Goal: Task Accomplishment & Management: Complete application form

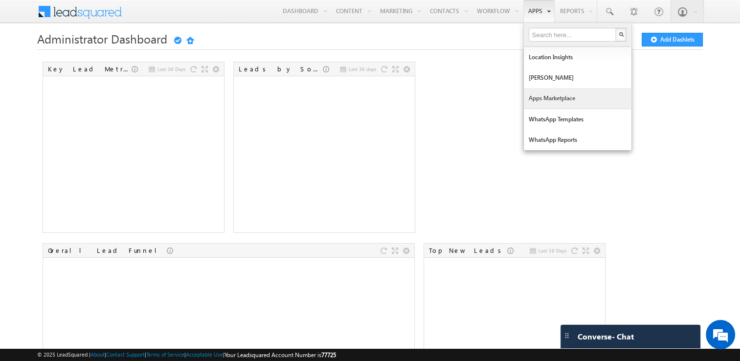
click at [547, 96] on link "Apps Marketplace" at bounding box center [578, 98] width 108 height 21
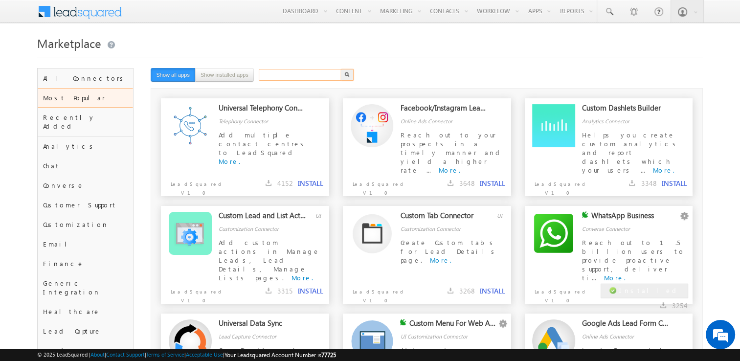
click at [287, 73] on input "text" at bounding box center [301, 75] width 84 height 12
type input "form"
click at [341, 69] on button "button" at bounding box center [347, 75] width 13 height 12
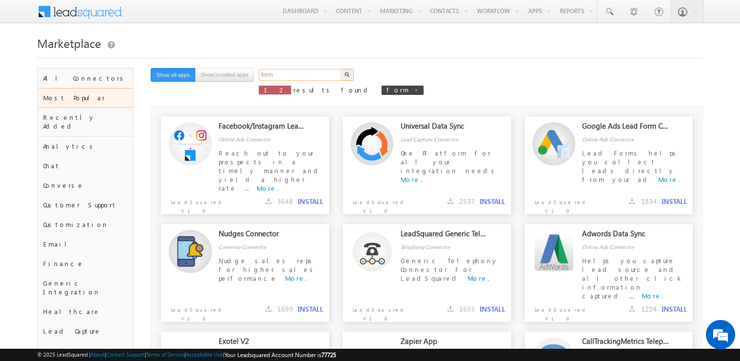
click at [287, 73] on input "form" at bounding box center [301, 75] width 84 height 12
type input "f"
click at [341, 69] on button "button" at bounding box center [347, 75] width 13 height 12
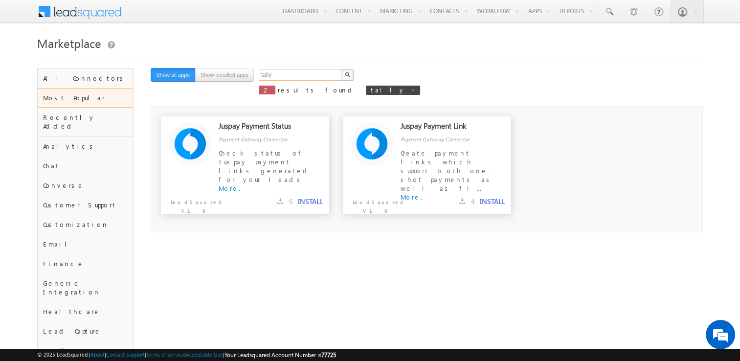
click at [287, 73] on input "tally" at bounding box center [301, 75] width 84 height 12
type input "t"
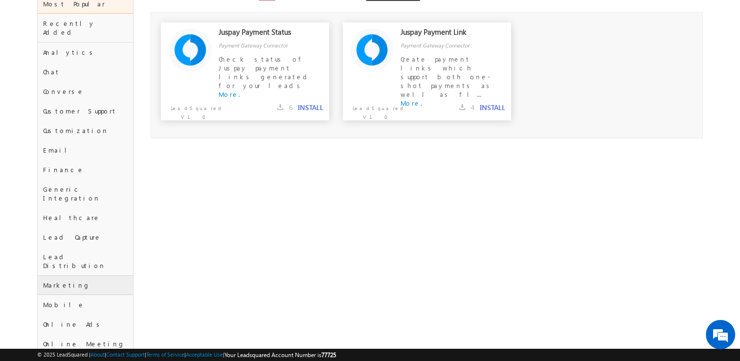
scroll to position [90, 0]
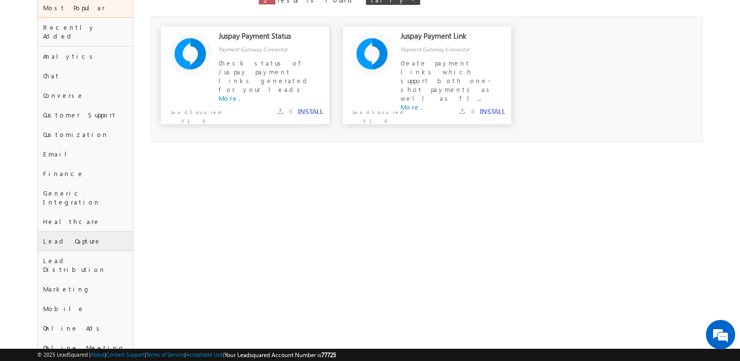
type input "Search"
click at [86, 231] on div "Lead Capture" at bounding box center [86, 241] width 96 height 20
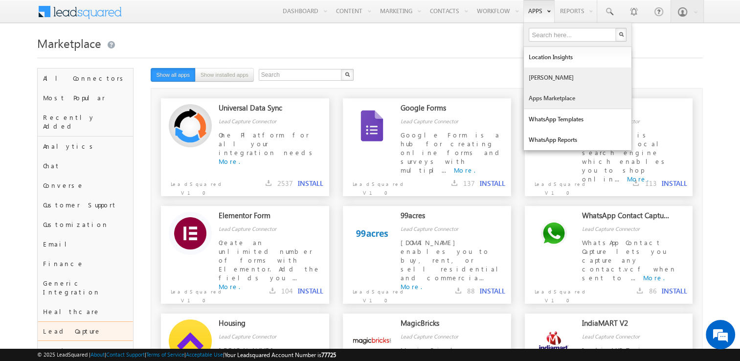
click at [547, 79] on link "[PERSON_NAME]" at bounding box center [578, 78] width 108 height 21
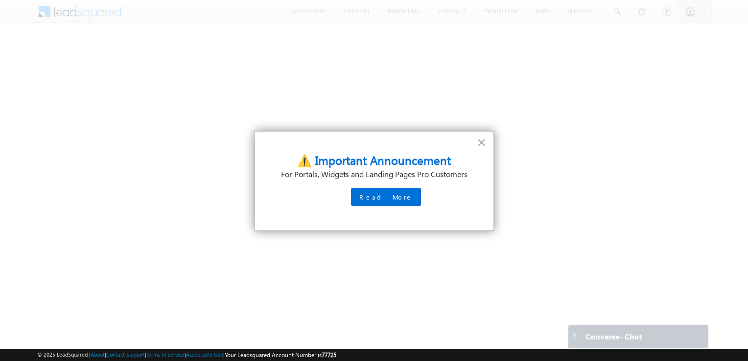
click at [479, 139] on button "×" at bounding box center [481, 143] width 9 height 16
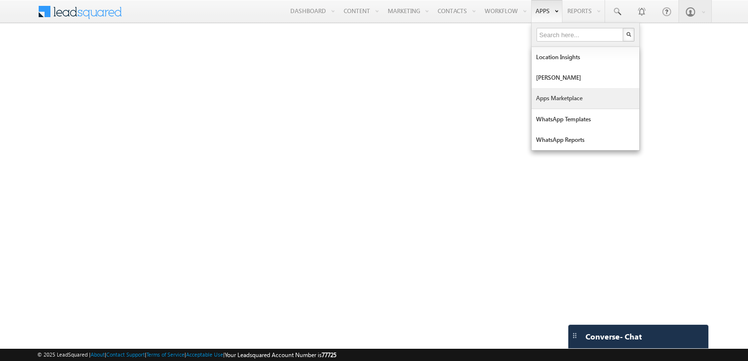
click at [560, 97] on link "Apps Marketplace" at bounding box center [585, 98] width 108 height 21
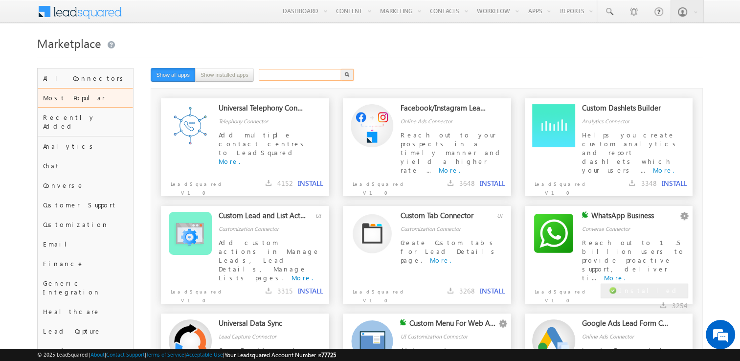
click at [284, 75] on input "text" at bounding box center [301, 75] width 84 height 12
type input "lead square"
click at [341, 69] on button "button" at bounding box center [347, 75] width 13 height 12
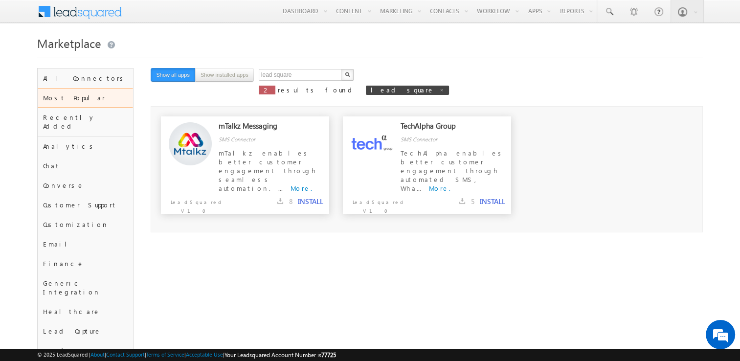
click at [181, 73] on button "Show all apps" at bounding box center [173, 75] width 45 height 14
click at [325, 74] on input "lead square" at bounding box center [301, 75] width 84 height 12
type input "l"
click at [341, 69] on button "button" at bounding box center [347, 75] width 13 height 12
type input "Search"
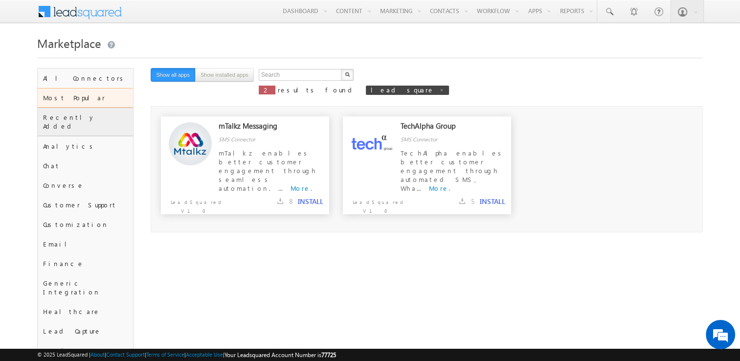
click at [106, 124] on div "Recently Added" at bounding box center [86, 122] width 96 height 28
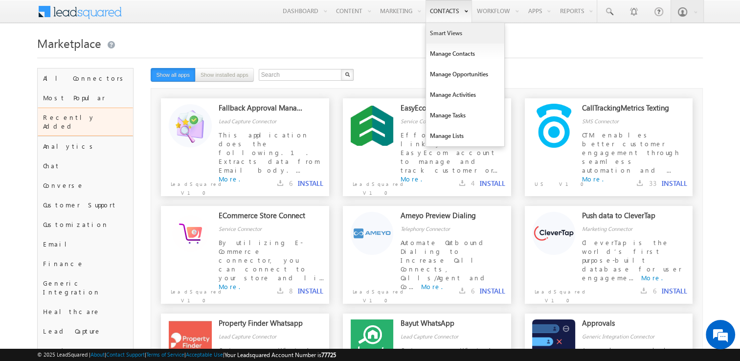
click at [468, 31] on link "Smart Views" at bounding box center [465, 33] width 78 height 21
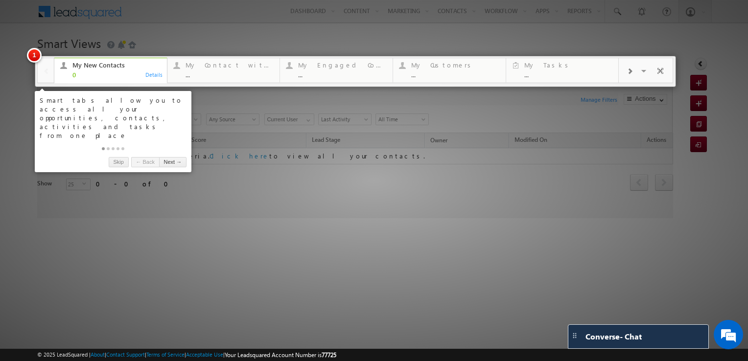
click at [448, 274] on div at bounding box center [374, 180] width 748 height 361
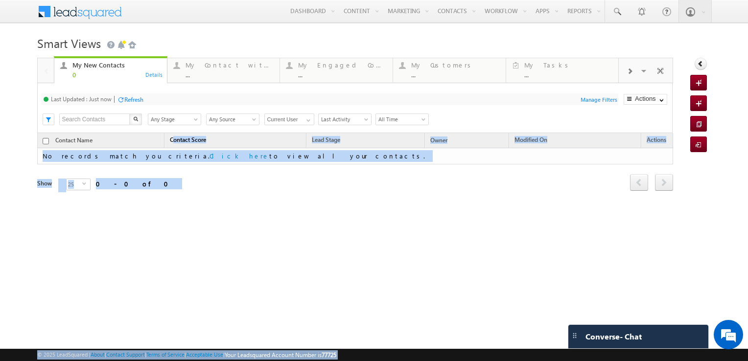
drag, startPoint x: 448, startPoint y: 274, endPoint x: 167, endPoint y: 140, distance: 311.6
drag, startPoint x: 167, startPoint y: 140, endPoint x: 232, endPoint y: 258, distance: 134.9
click at [232, 258] on div "Smart Views Getting Started Quick Add Contact My New Contacts 0 Details My Cont…" at bounding box center [373, 155] width 673 height 245
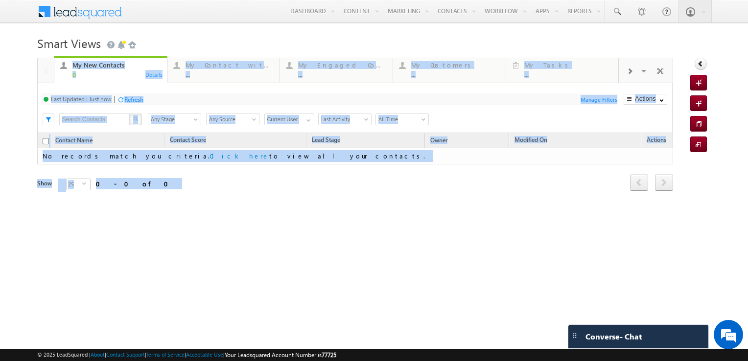
drag, startPoint x: 232, startPoint y: 258, endPoint x: 112, endPoint y: 81, distance: 214.4
click at [112, 81] on div "Smart Views Getting Started Quick Add Contact My New Contacts 0 Details My Cont…" at bounding box center [373, 155] width 673 height 245
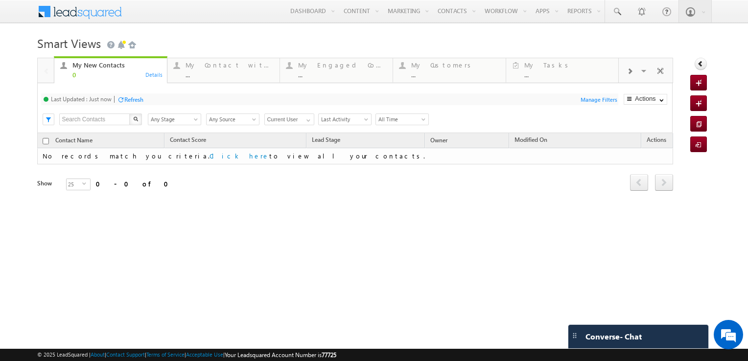
click at [354, 284] on html "Menu Admin rahul kumar .a@sk illty ro.co m ra Learn" at bounding box center [374, 151] width 748 height 302
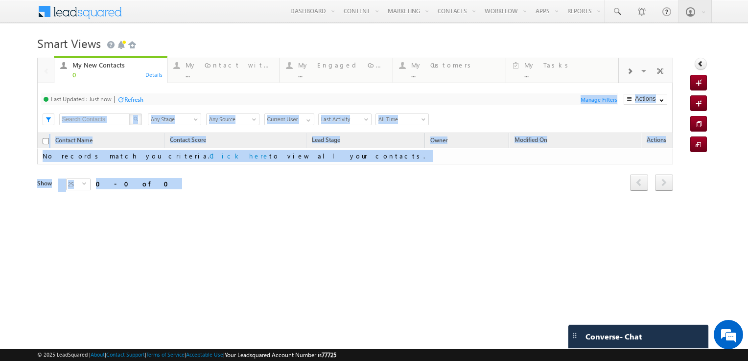
drag, startPoint x: 354, startPoint y: 284, endPoint x: 460, endPoint y: 108, distance: 205.2
click at [461, 96] on html "Menu Admin rahul kumar .a@sk illty ro.co m ra Learn" at bounding box center [374, 151] width 748 height 302
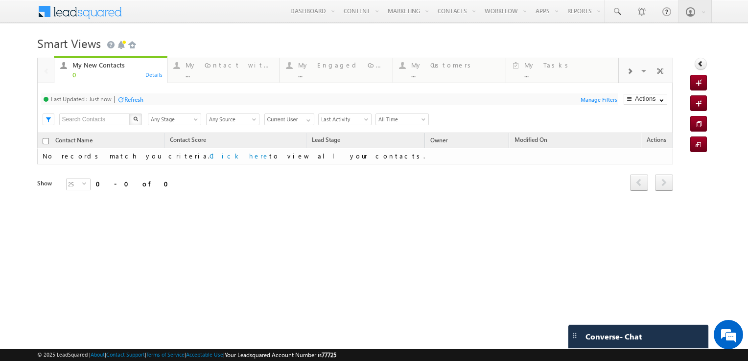
click at [397, 218] on div "Smart Views Getting Started Quick Add Contact My New Contacts 0 Details My Cont…" at bounding box center [373, 155] width 673 height 245
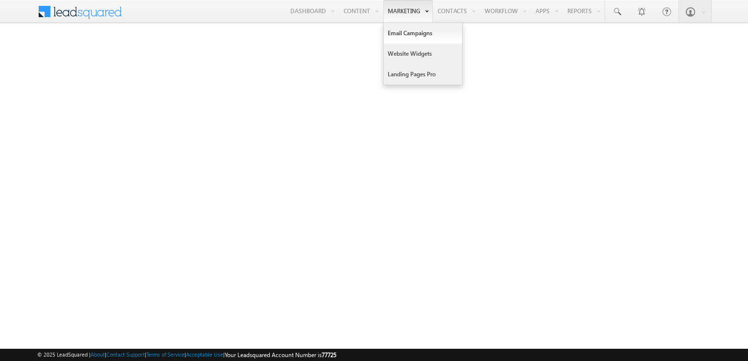
click at [403, 52] on link "Website Widgets" at bounding box center [423, 54] width 78 height 21
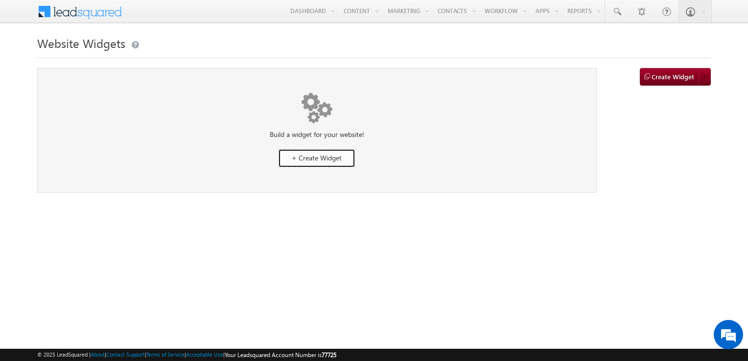
click at [333, 156] on span "+ Create Widget" at bounding box center [317, 157] width 50 height 9
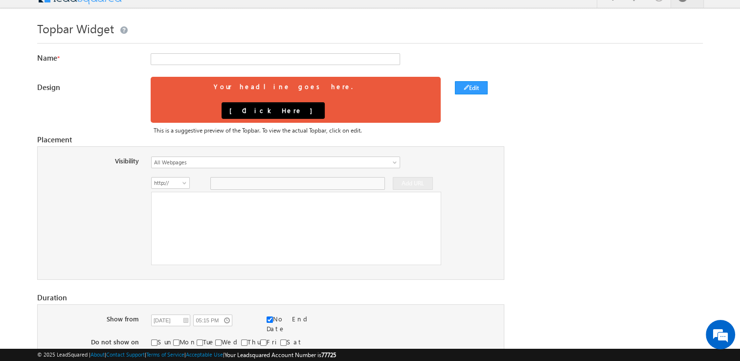
scroll to position [13, 0]
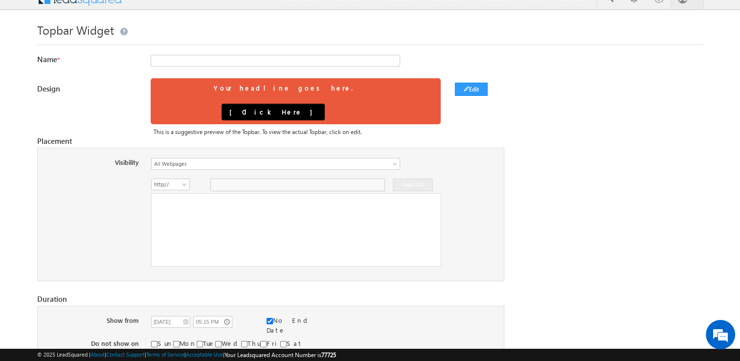
click at [230, 206] on div at bounding box center [296, 229] width 290 height 73
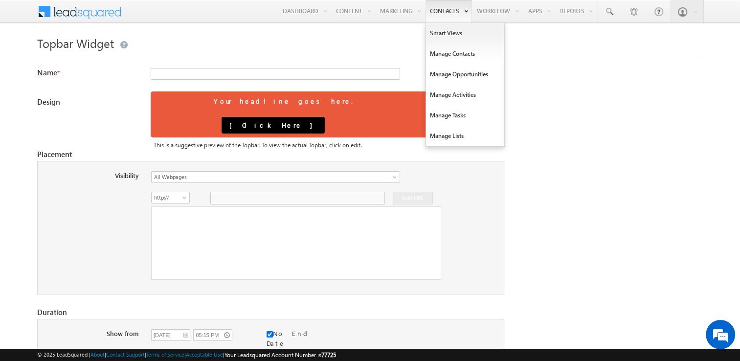
scroll to position [0, 0]
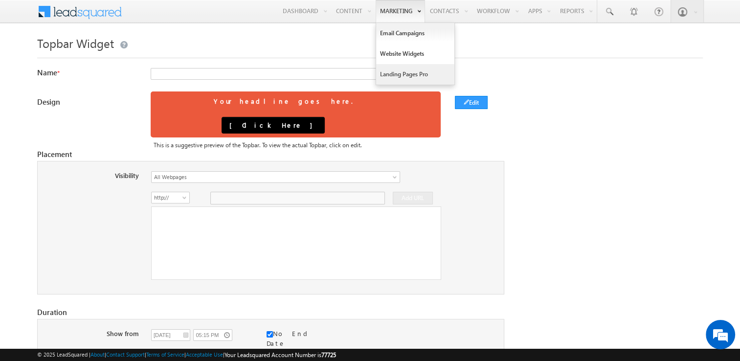
click at [401, 73] on link "Landing Pages Pro" at bounding box center [415, 74] width 78 height 21
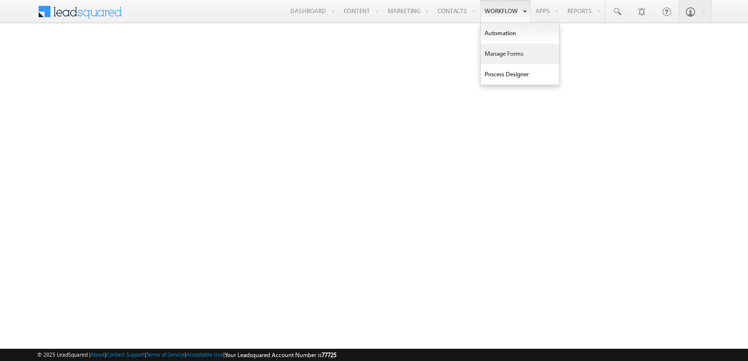
click at [507, 52] on link "Manage Forms" at bounding box center [519, 54] width 78 height 21
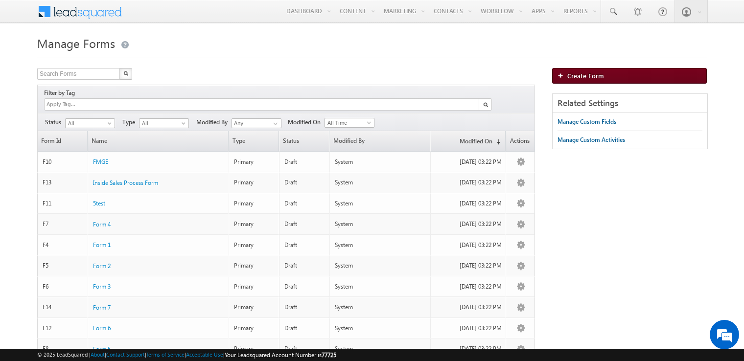
click at [586, 78] on span "Create Form" at bounding box center [585, 75] width 37 height 8
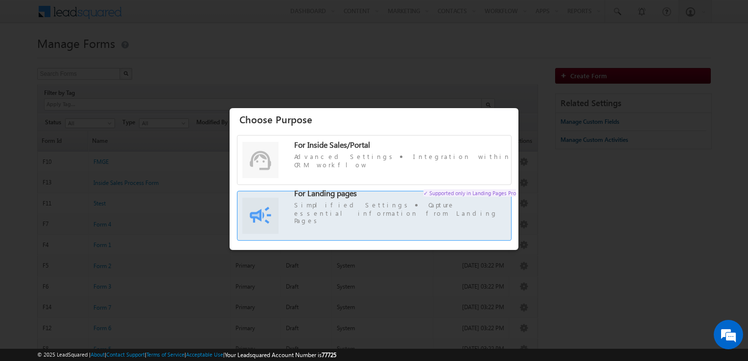
click at [372, 205] on label "For Landing pages ✓ Supported only in Landing Pages Pro Simplified Settings Cap…" at bounding box center [373, 220] width 273 height 48
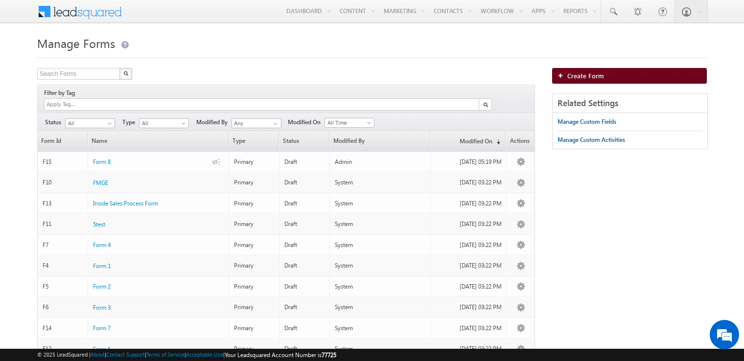
click at [585, 74] on span "Create Form" at bounding box center [585, 75] width 37 height 8
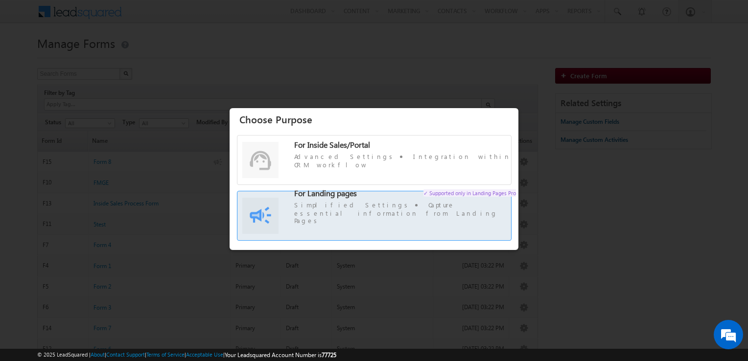
click at [346, 215] on span "For Landing pages ✓ Supported only in Landing Pages Pro Simplified Settings Cap…" at bounding box center [405, 207] width 222 height 36
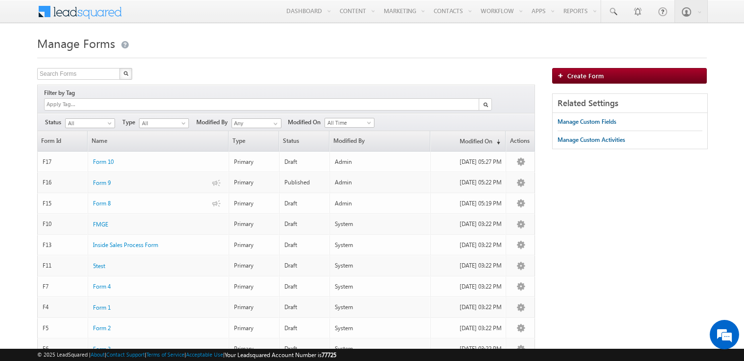
click at [70, 11] on span at bounding box center [86, 10] width 71 height 17
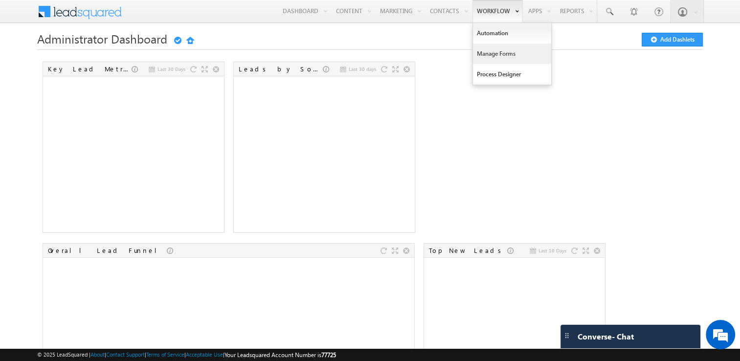
click at [512, 49] on link "Manage Forms" at bounding box center [512, 54] width 78 height 21
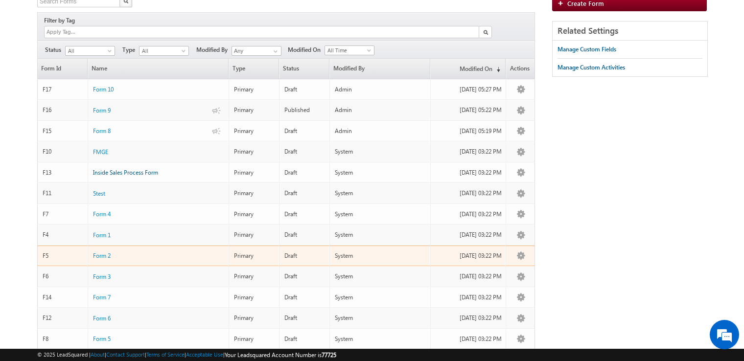
scroll to position [148, 0]
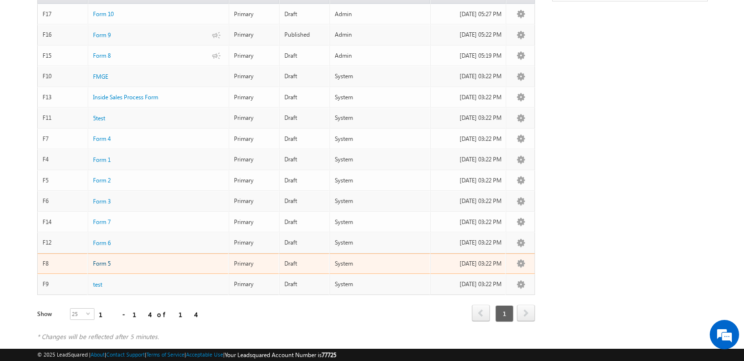
click at [106, 260] on span "Form 5" at bounding box center [102, 263] width 18 height 7
